Goal: Submit feedback/report problem

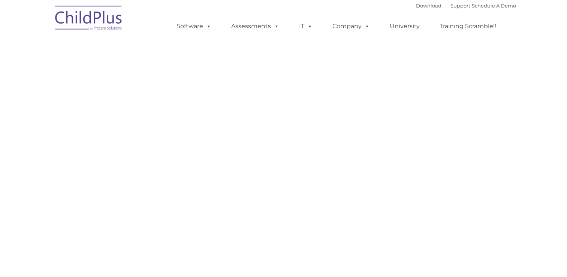
select select "MEDIUM"
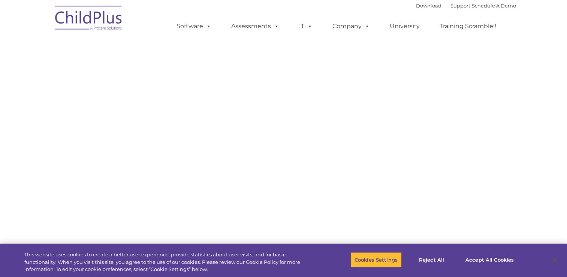
select select "MEDIUM"
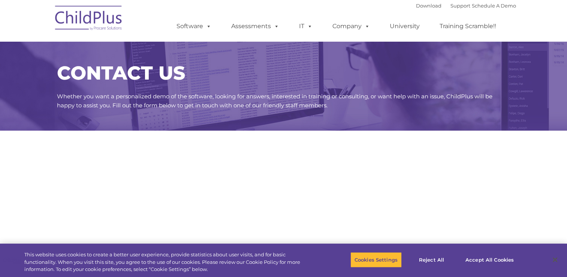
select select "MEDIUM"
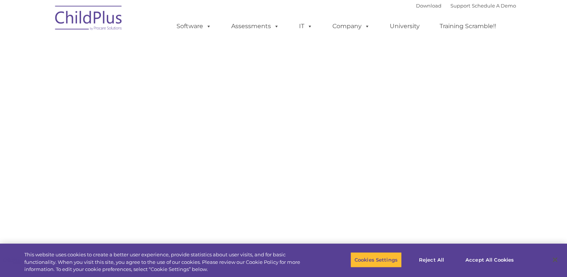
select select "MEDIUM"
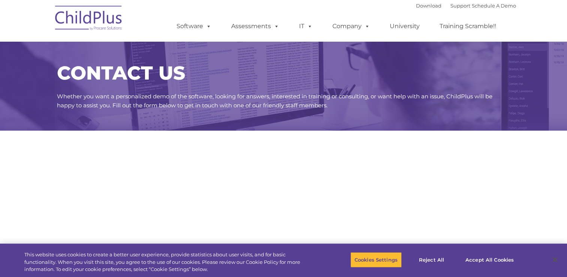
select select "MEDIUM"
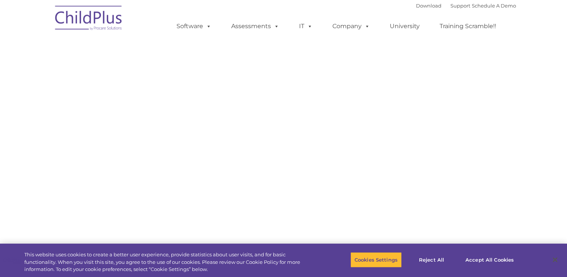
select select "MEDIUM"
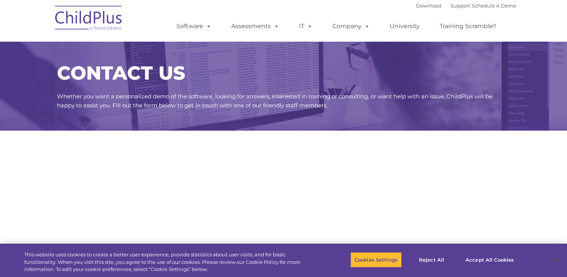
select select "MEDIUM"
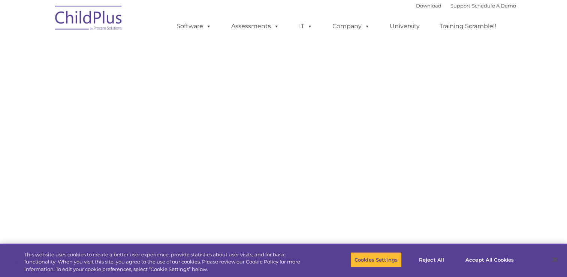
select select "MEDIUM"
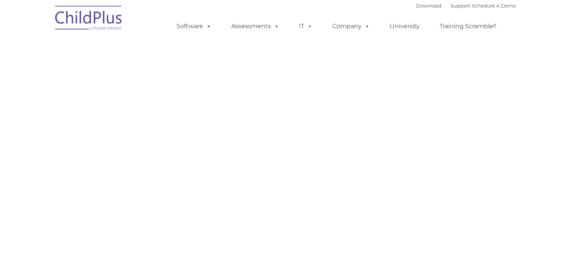
select select "MEDIUM"
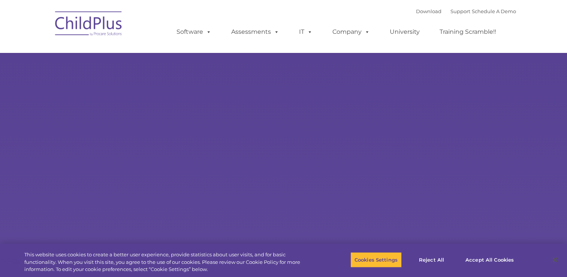
select select "MEDIUM"
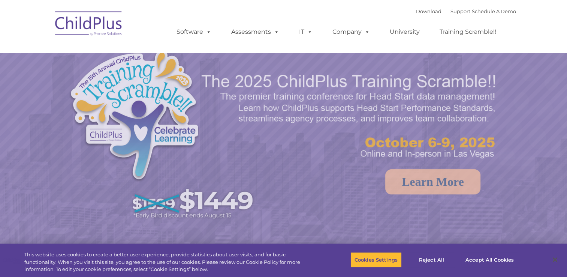
select select "MEDIUM"
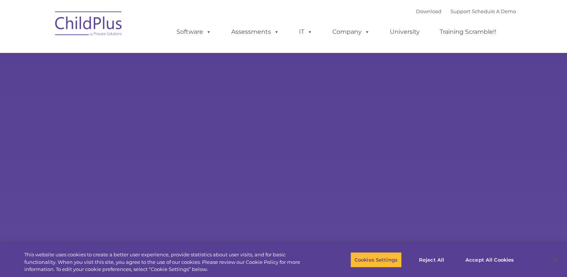
select select "MEDIUM"
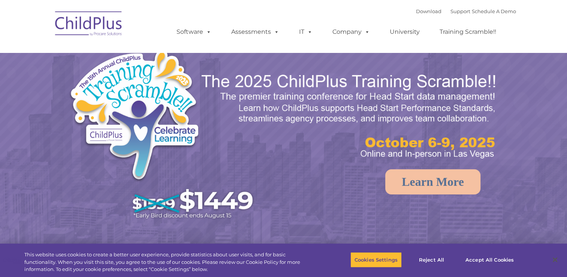
select select "MEDIUM"
